Goal: Information Seeking & Learning: Learn about a topic

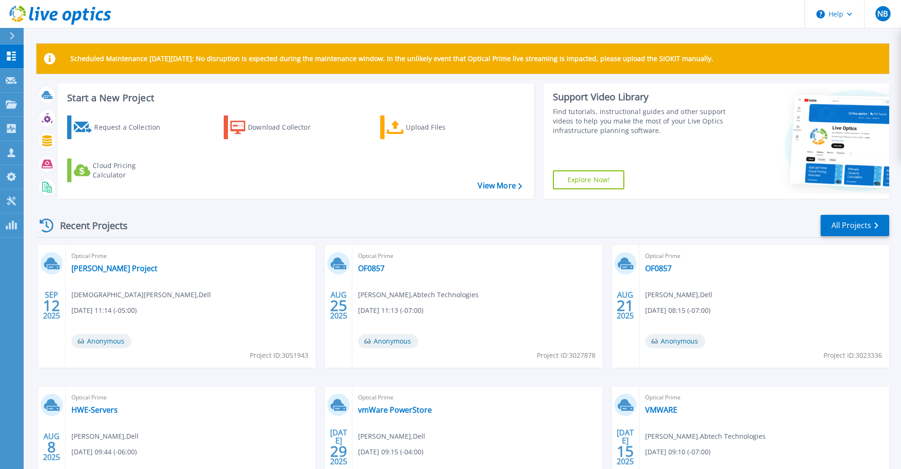
click at [112, 275] on div "Optical Prime Hunzinger Project Christian Cugno , Dell 09/12/2025, 11:14 (-05:0…" at bounding box center [191, 306] width 250 height 123
click at [119, 268] on link "Hunzinger Project" at bounding box center [114, 267] width 86 height 9
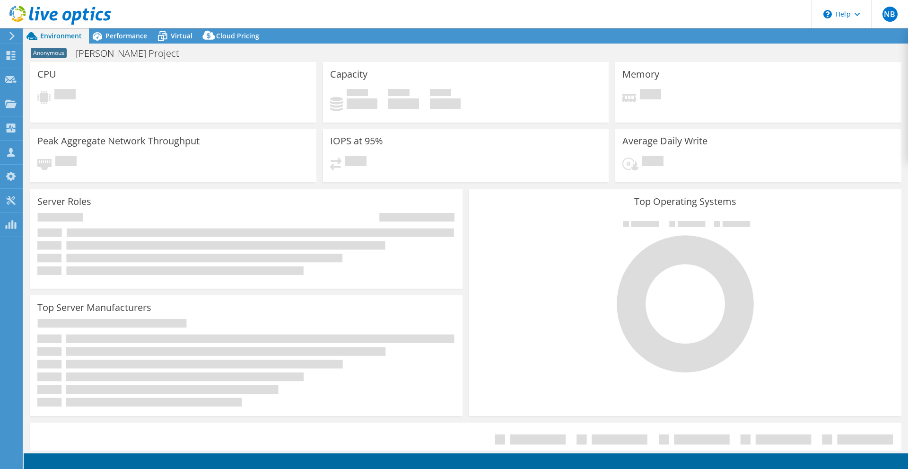
select select "USD"
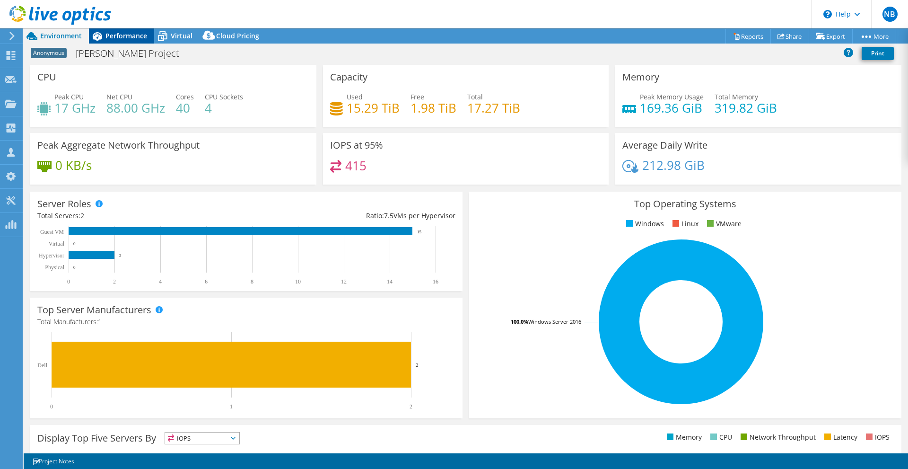
click at [118, 38] on span "Performance" at bounding box center [126, 35] width 42 height 9
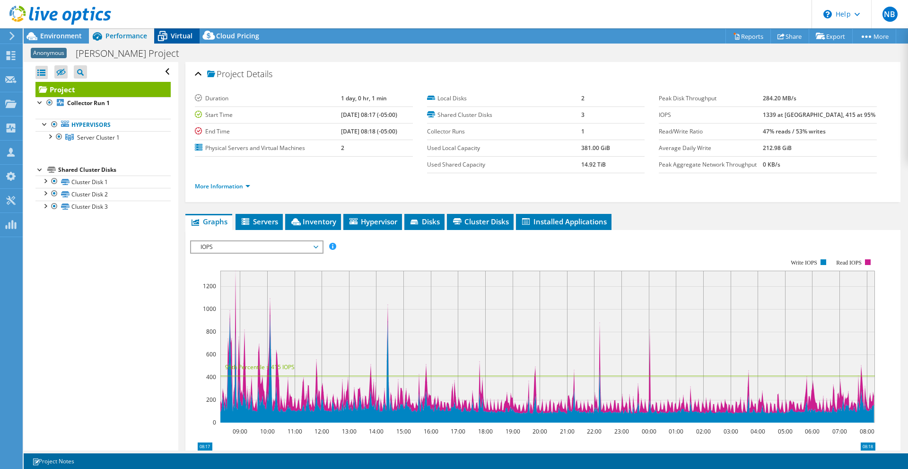
click at [178, 38] on span "Virtual" at bounding box center [182, 35] width 22 height 9
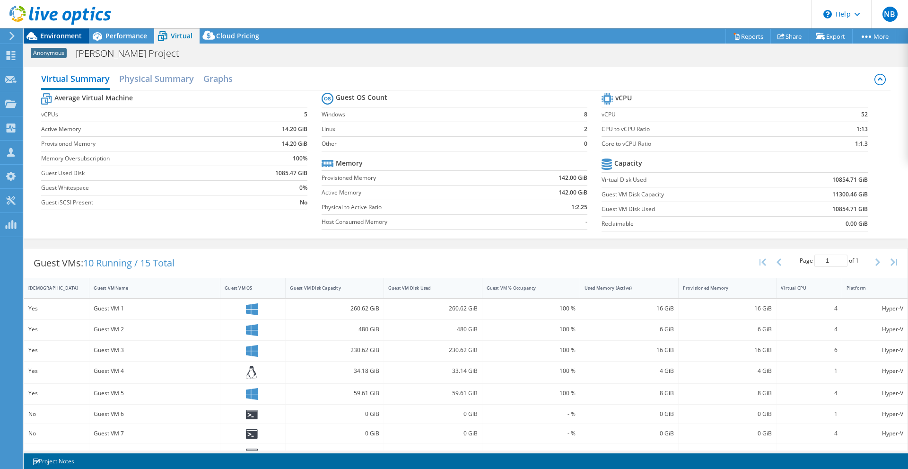
click at [66, 39] on span "Environment" at bounding box center [61, 35] width 42 height 9
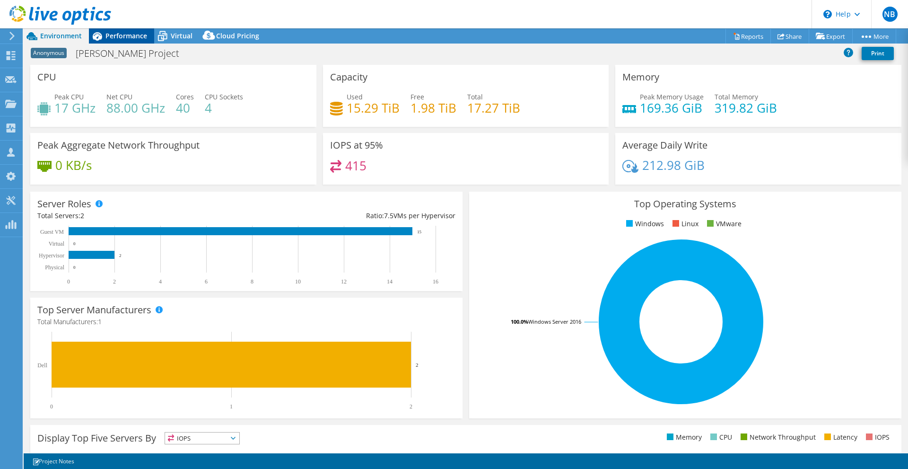
click at [118, 39] on span "Performance" at bounding box center [126, 35] width 42 height 9
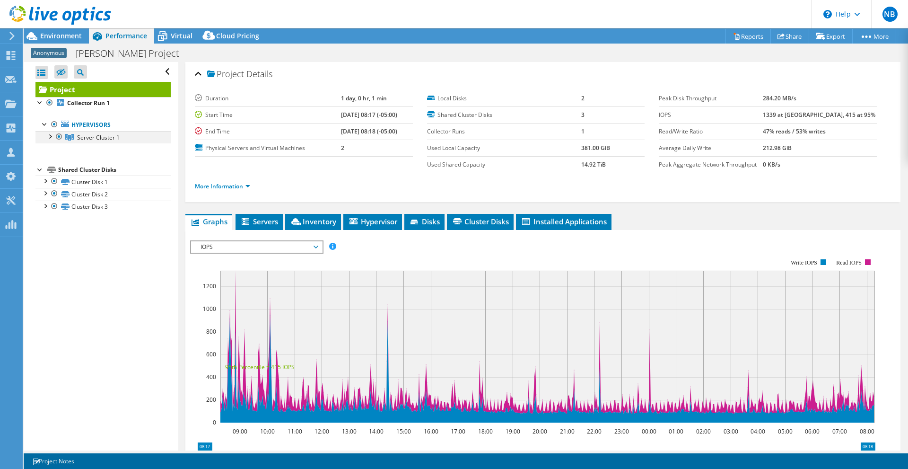
click at [53, 137] on div at bounding box center [49, 135] width 9 height 9
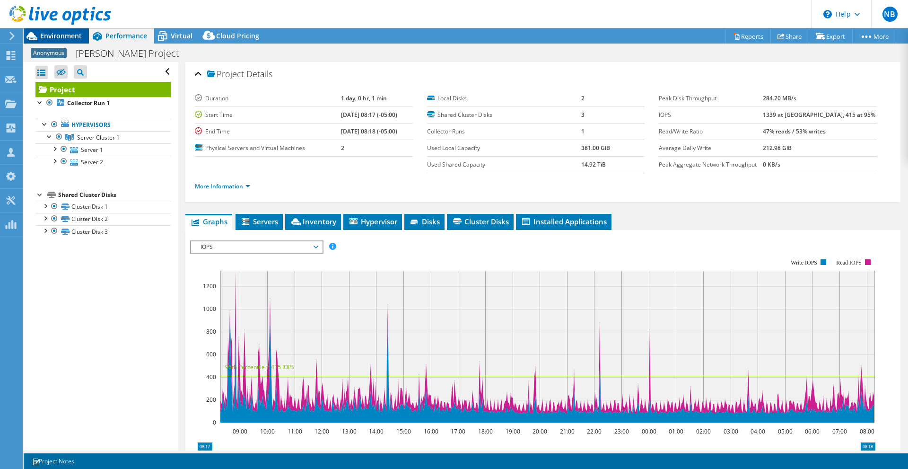
click at [53, 39] on span "Environment" at bounding box center [61, 35] width 42 height 9
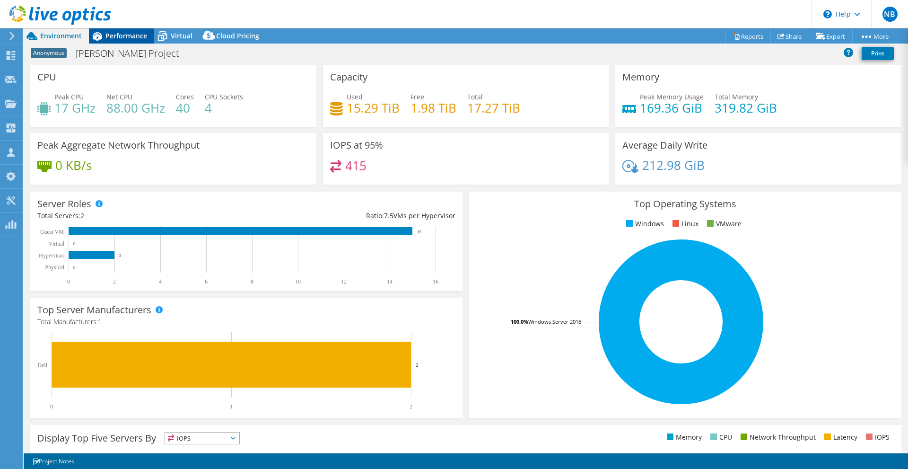
click at [141, 37] on span "Performance" at bounding box center [126, 35] width 42 height 9
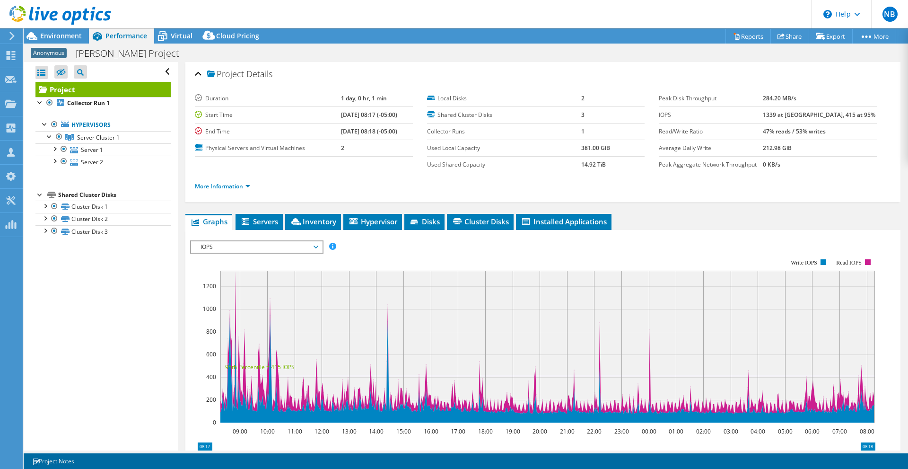
click at [317, 245] on span "IOPS" at bounding box center [257, 246] width 122 height 11
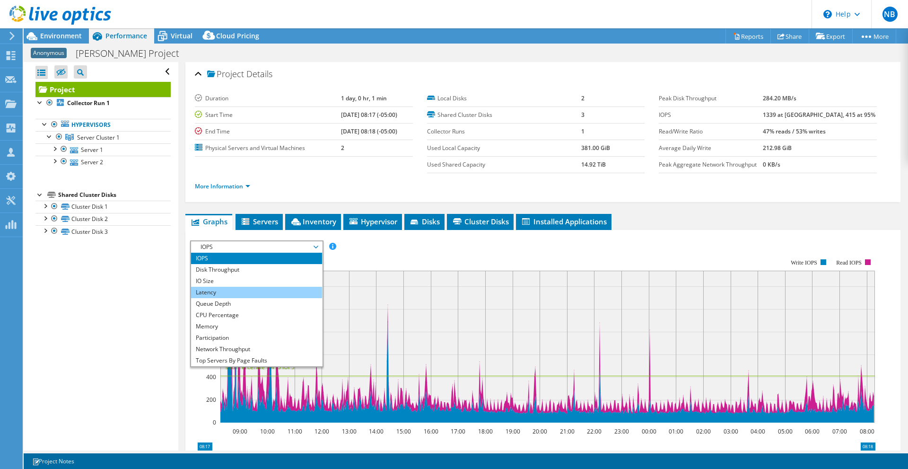
click at [269, 296] on li "Latency" at bounding box center [256, 292] width 131 height 11
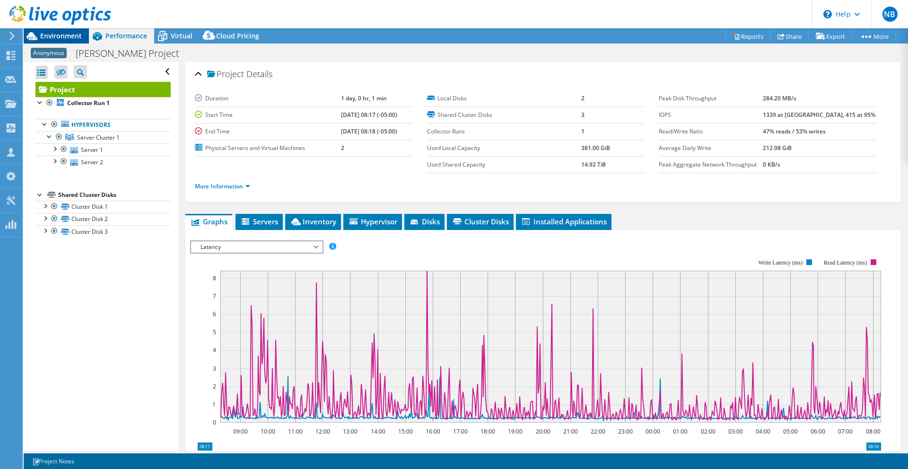
click at [63, 38] on span "Environment" at bounding box center [61, 35] width 42 height 9
